Goal: Task Accomplishment & Management: Use online tool/utility

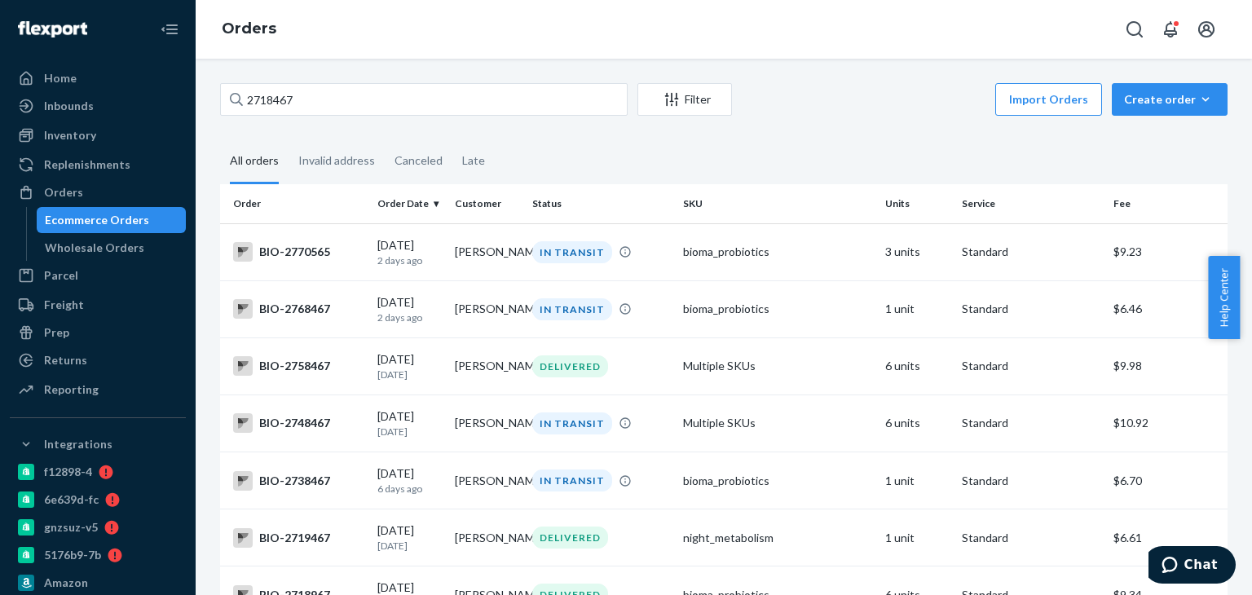
drag, startPoint x: 307, startPoint y: 102, endPoint x: 249, endPoint y: 102, distance: 57.1
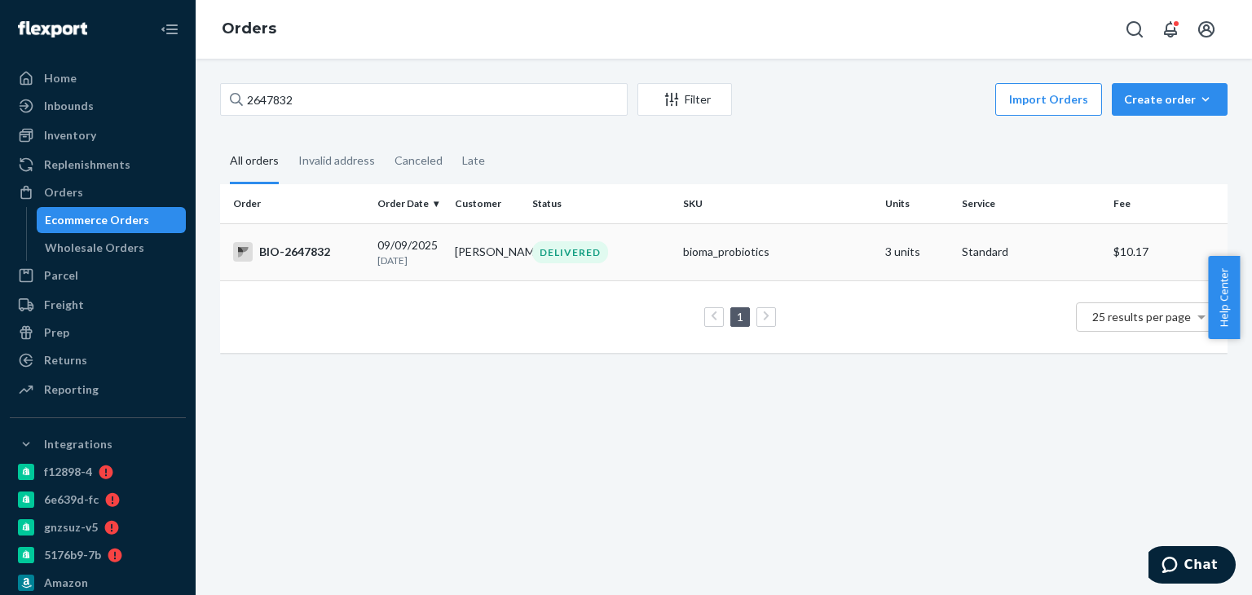
type input "2647832"
click at [540, 258] on div "DELIVERED" at bounding box center [570, 252] width 76 height 22
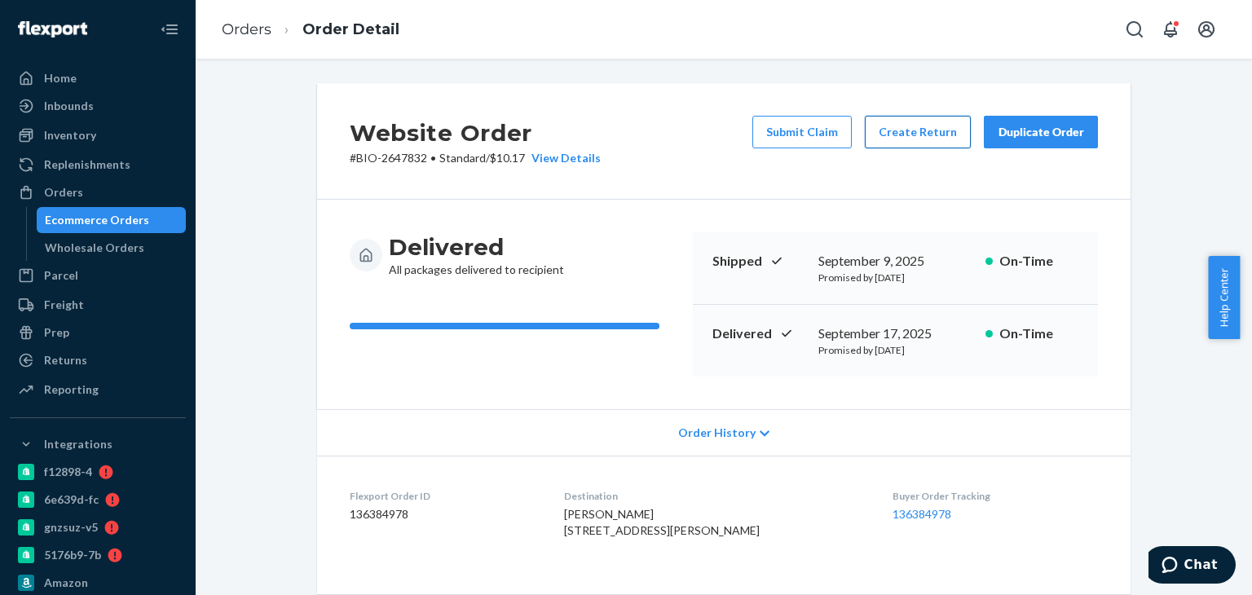
click at [914, 127] on button "Create Return" at bounding box center [918, 132] width 106 height 33
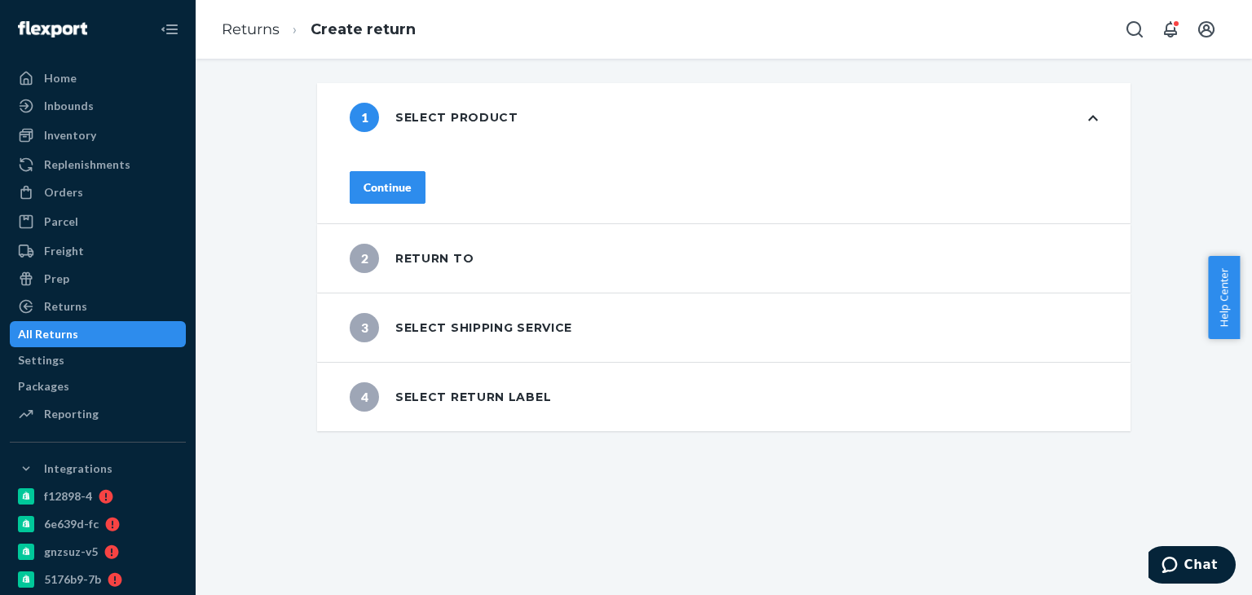
click at [412, 190] on button "Continue" at bounding box center [388, 187] width 76 height 33
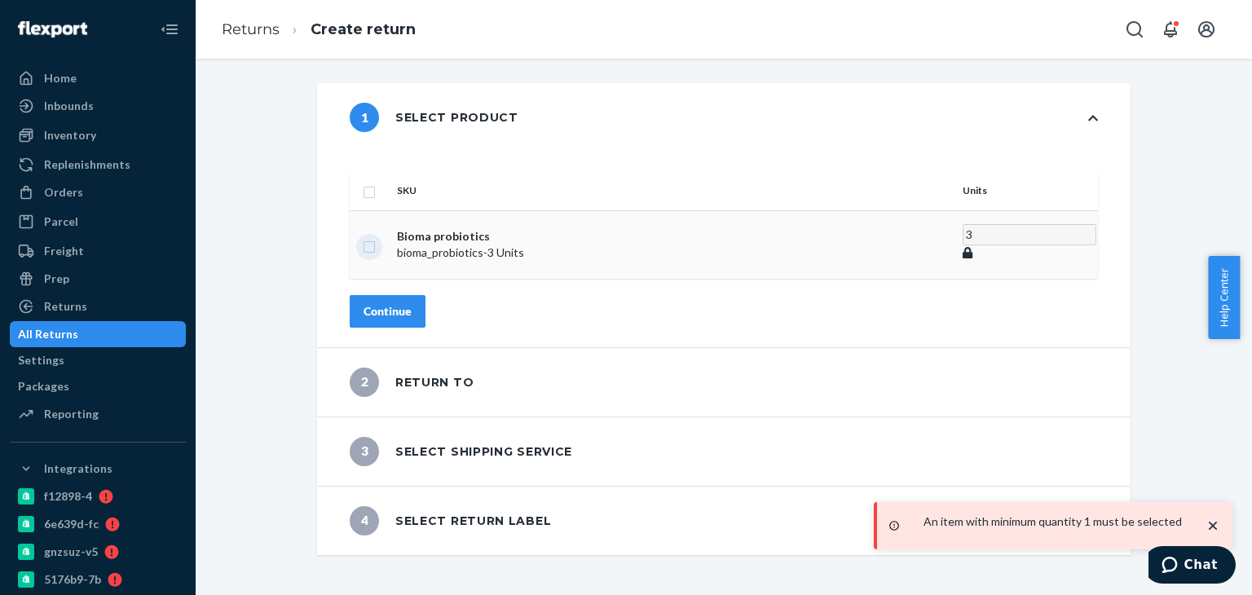
click at [376, 236] on input "checkbox" at bounding box center [369, 244] width 13 height 17
checkbox input "true"
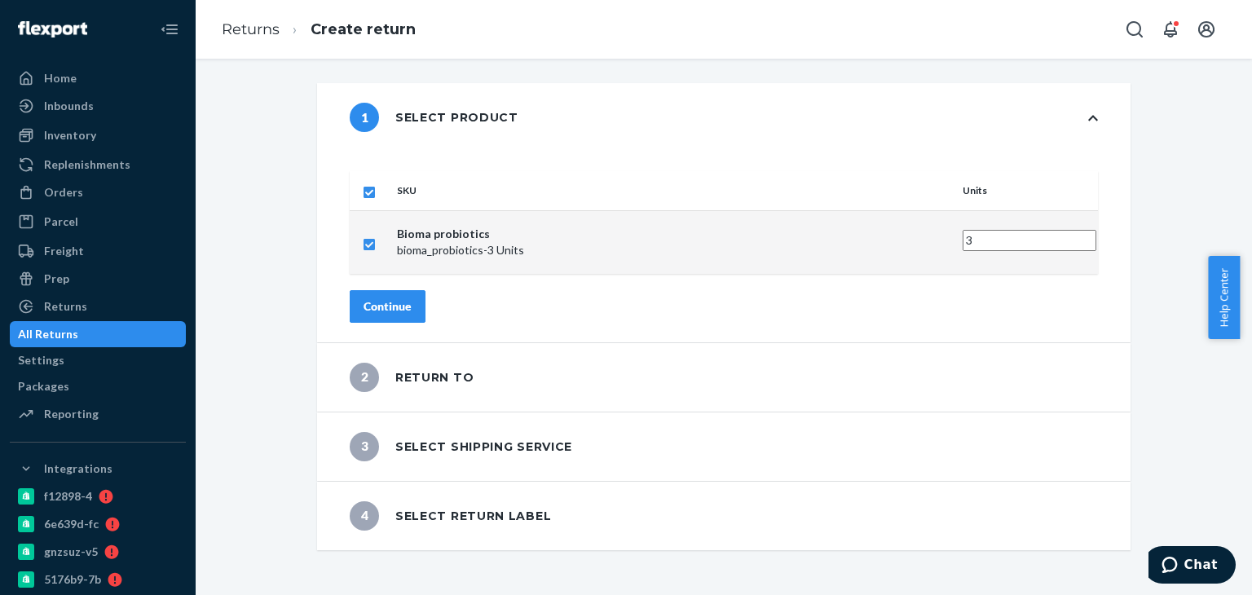
click at [412, 298] on div "Continue" at bounding box center [388, 306] width 48 height 16
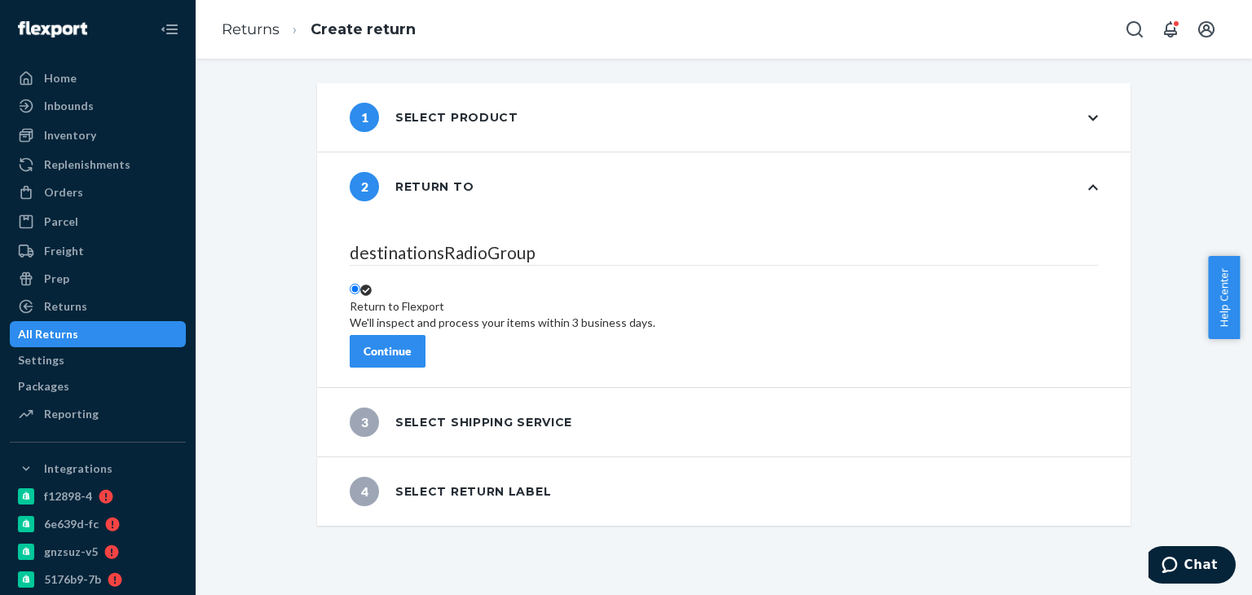
click at [423, 350] on button "Continue" at bounding box center [388, 351] width 76 height 33
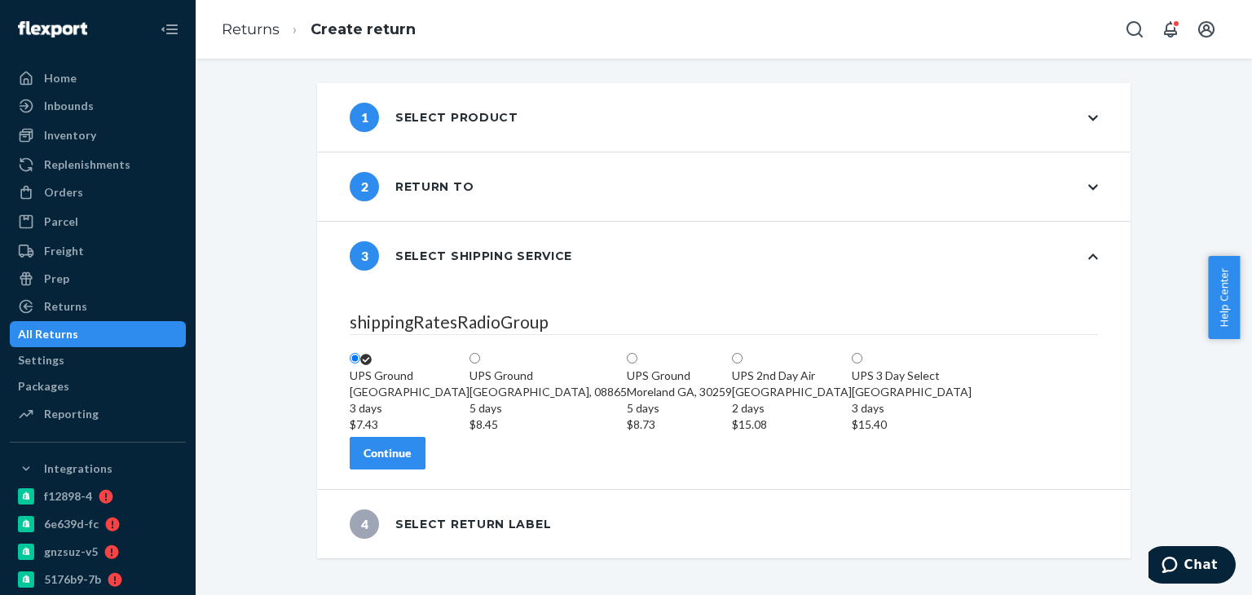
click at [412, 461] on div "Continue" at bounding box center [388, 453] width 48 height 16
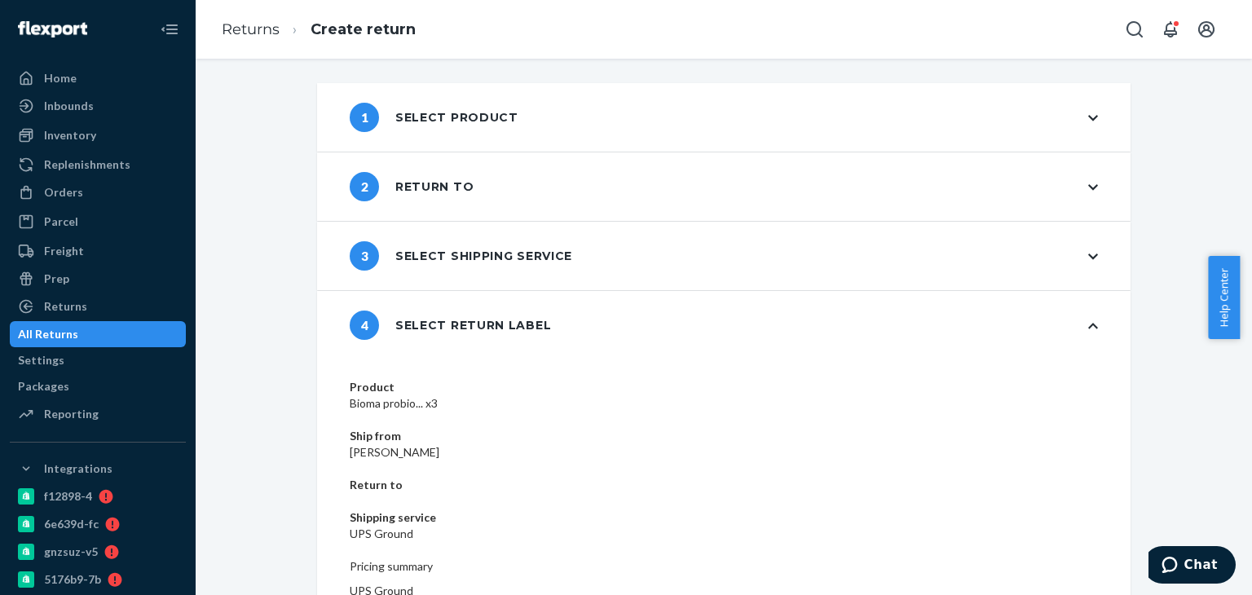
scroll to position [69, 0]
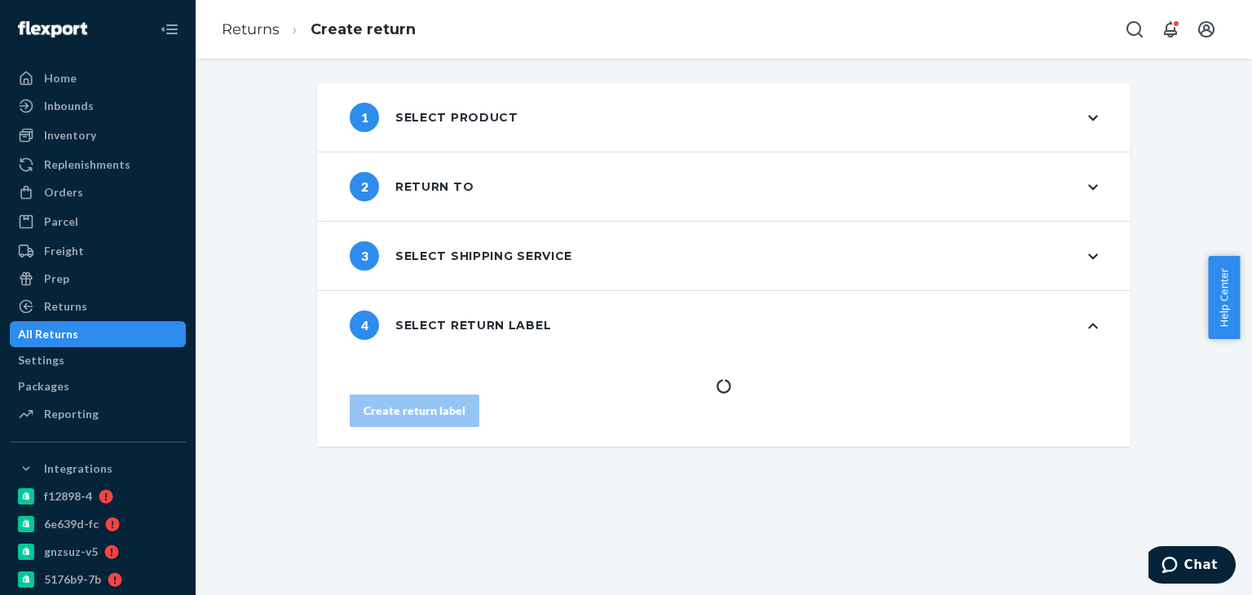
scroll to position [0, 0]
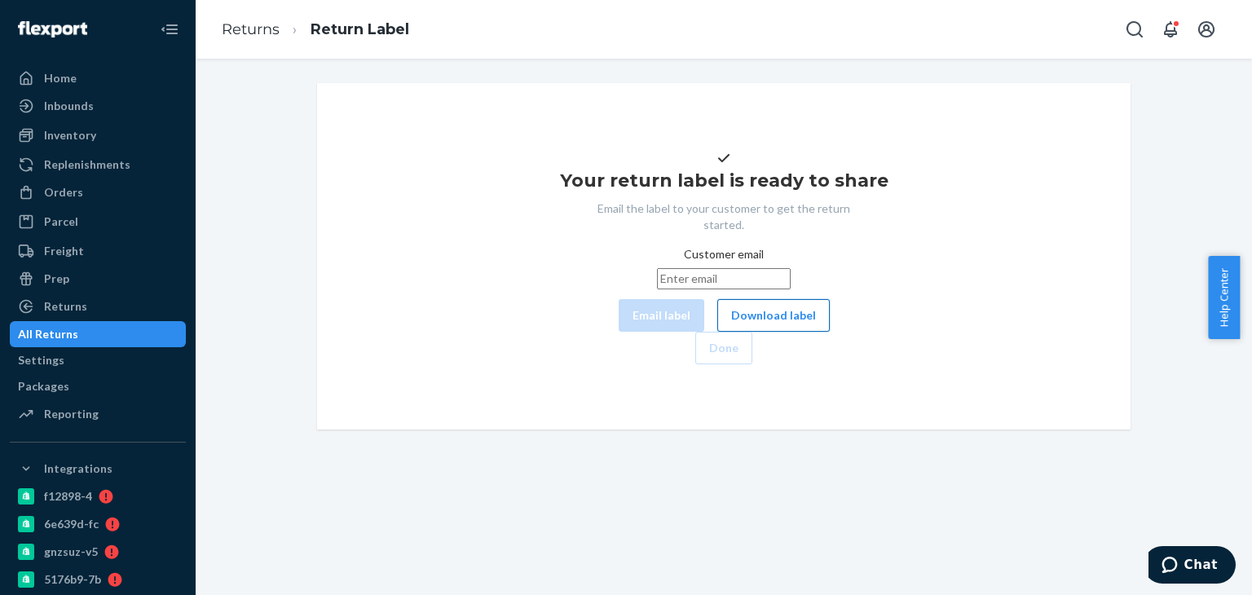
click at [717, 332] on button "Download label" at bounding box center [773, 315] width 113 height 33
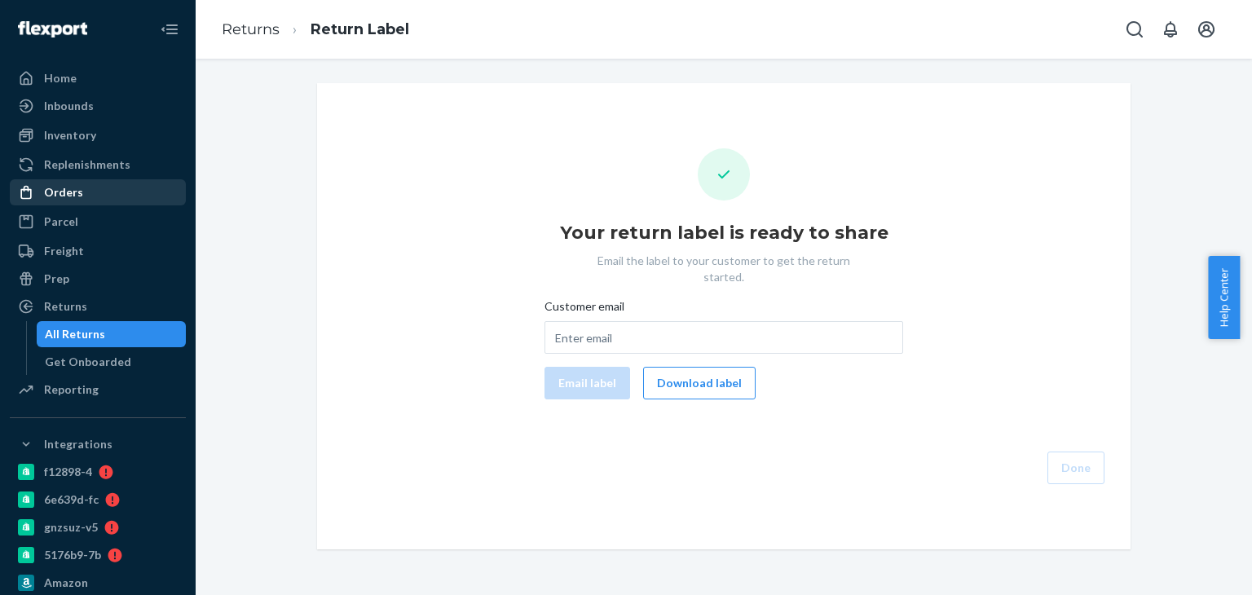
click at [88, 192] on div "Orders" at bounding box center [97, 192] width 173 height 23
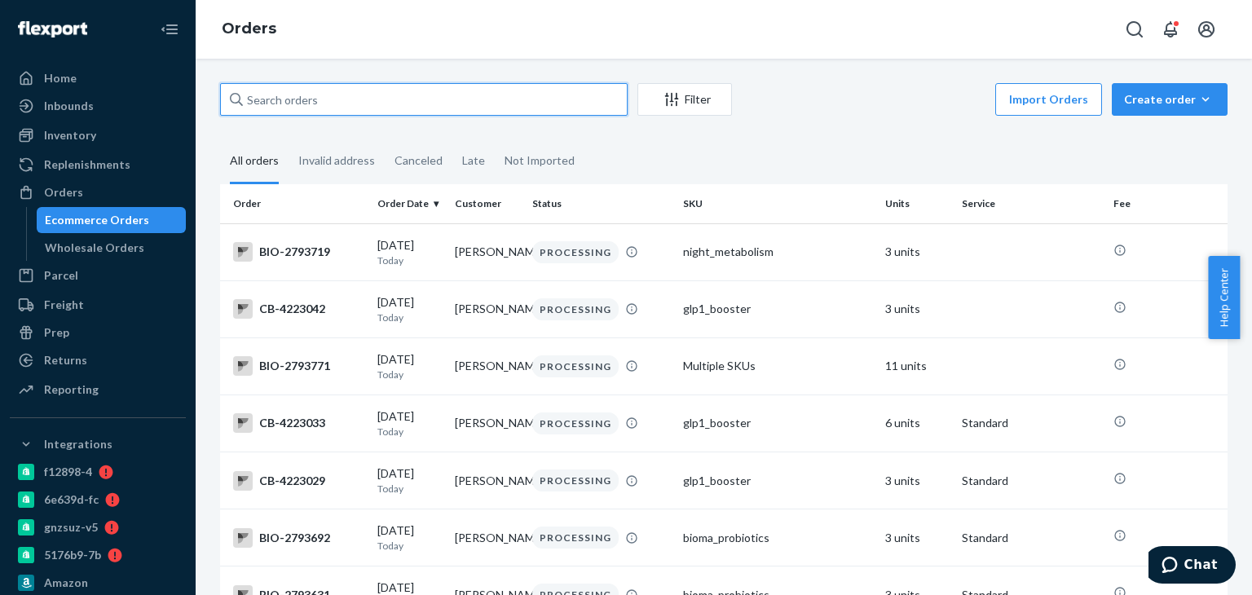
drag, startPoint x: 333, startPoint y: 91, endPoint x: 306, endPoint y: 109, distance: 32.3
click at [329, 94] on input "text" at bounding box center [424, 99] width 408 height 33
paste input "2318941"
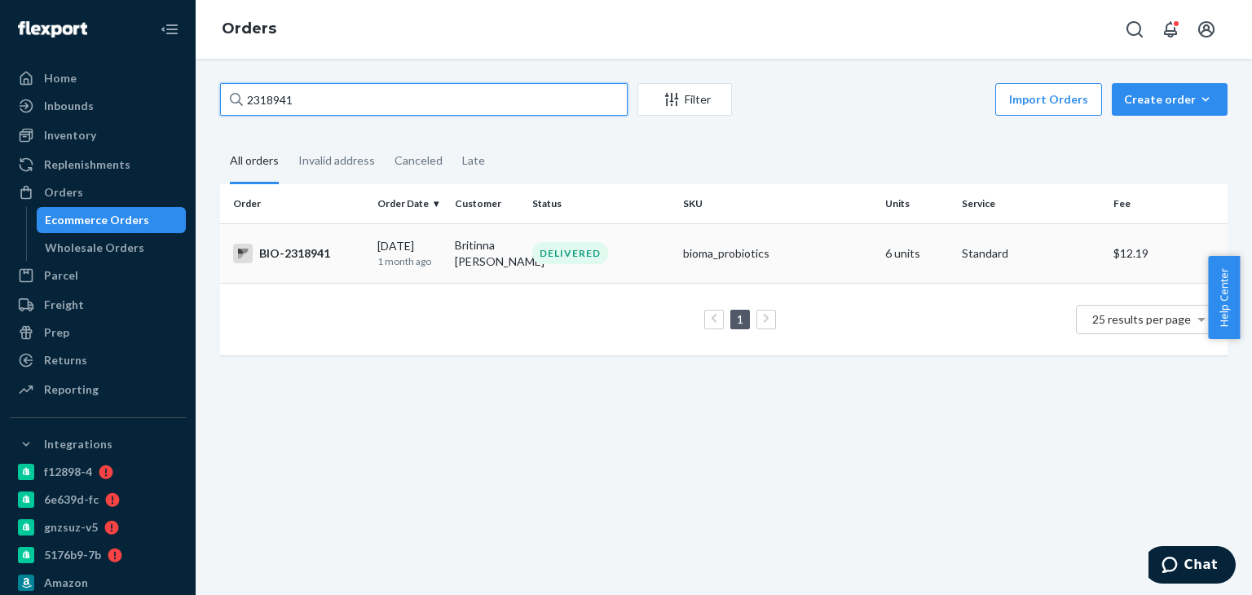
type input "2318941"
click at [593, 249] on div "DELIVERED" at bounding box center [570, 253] width 76 height 22
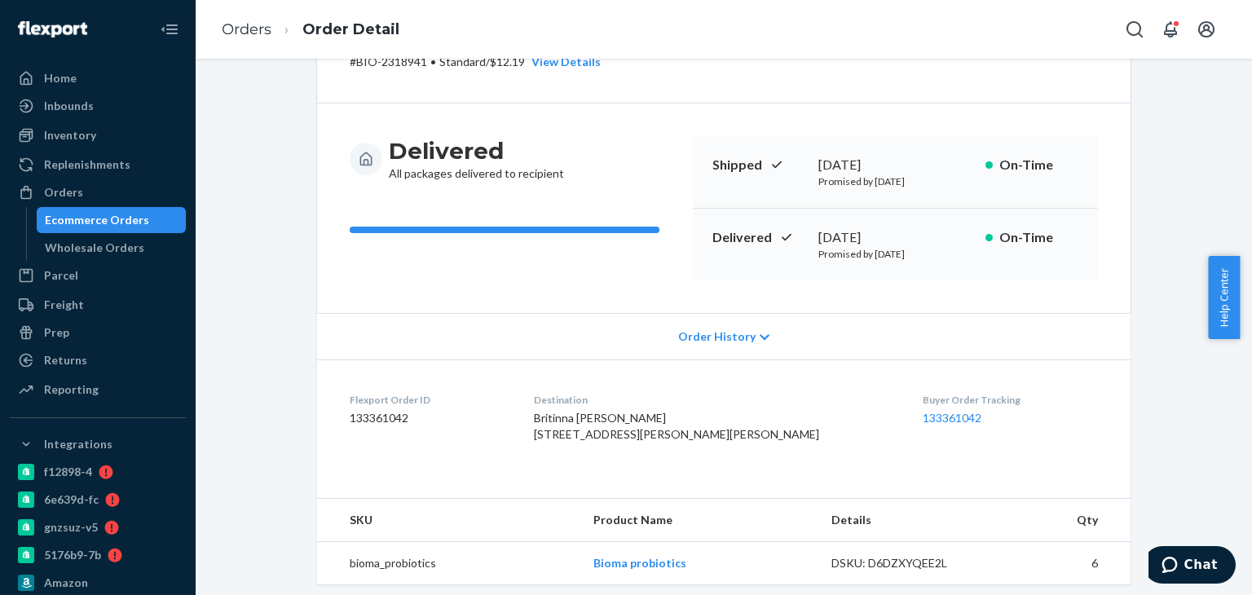
scroll to position [245, 0]
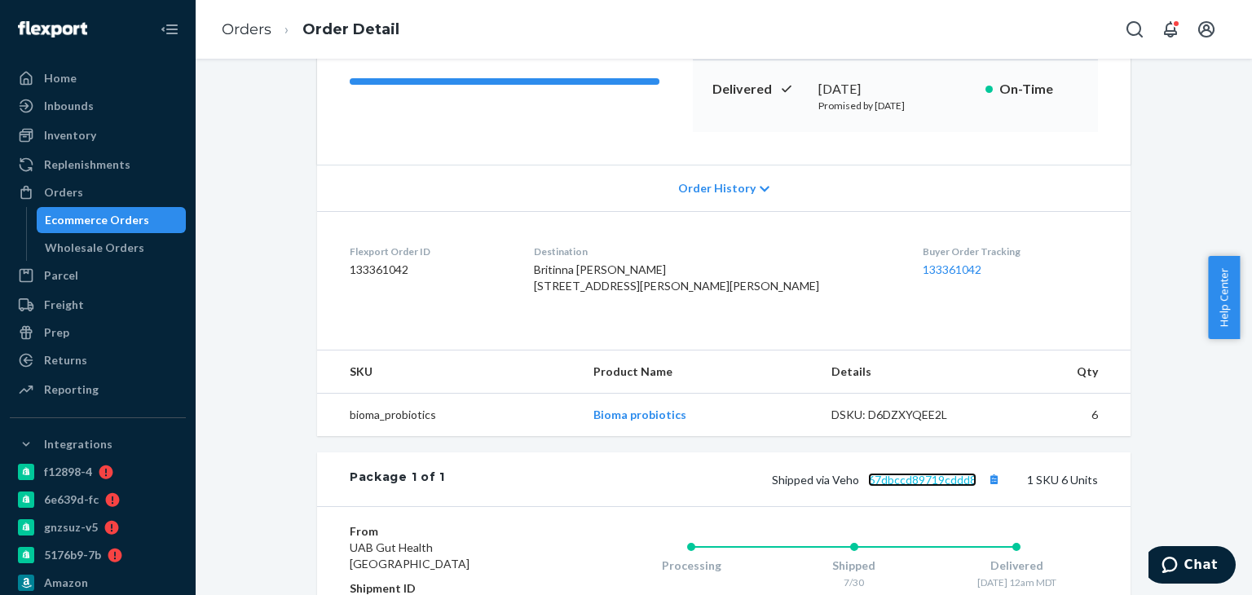
click at [881, 487] on link "67dbccd89719cddd8" at bounding box center [922, 480] width 108 height 14
